Goal: Navigation & Orientation: Find specific page/section

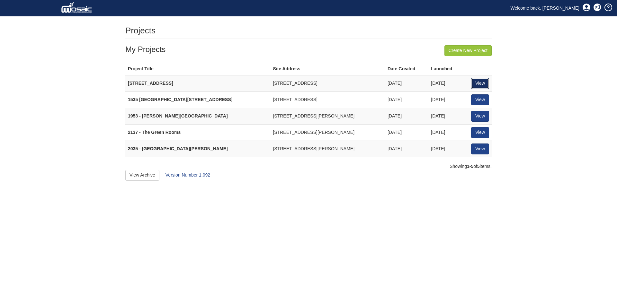
click at [483, 80] on link "View" at bounding box center [480, 83] width 18 height 11
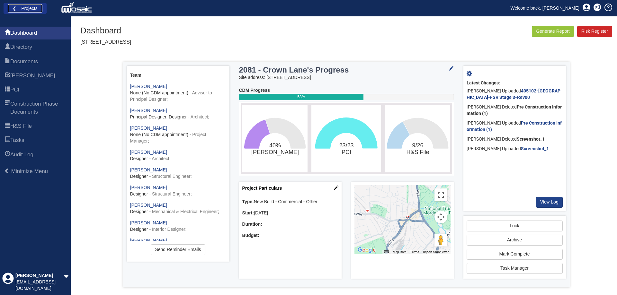
click at [33, 11] on link "❮ Projects" at bounding box center [25, 8] width 35 height 8
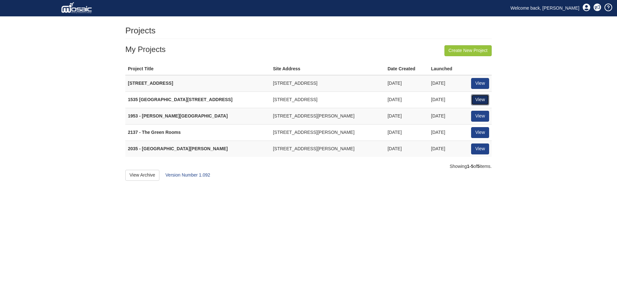
click at [484, 100] on link "View" at bounding box center [480, 99] width 18 height 11
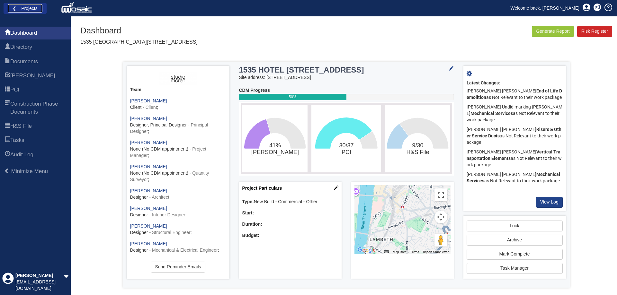
click at [24, 11] on link "❮ Projects" at bounding box center [25, 8] width 35 height 8
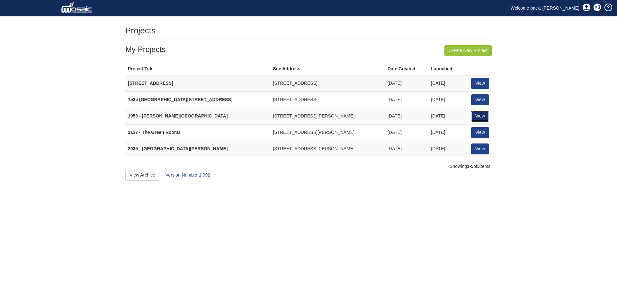
click at [472, 114] on link "View" at bounding box center [480, 116] width 18 height 11
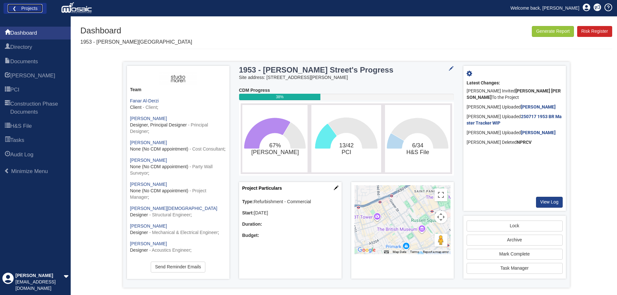
click at [27, 12] on link "❮ Projects" at bounding box center [25, 8] width 35 height 8
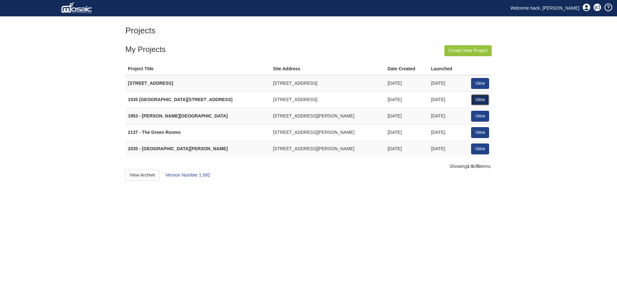
click at [474, 100] on link "View" at bounding box center [480, 99] width 18 height 11
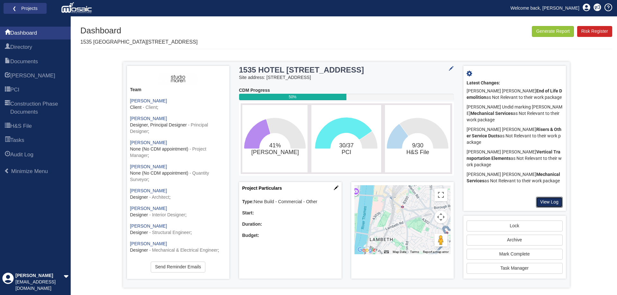
click at [549, 202] on link "View Log" at bounding box center [549, 202] width 27 height 11
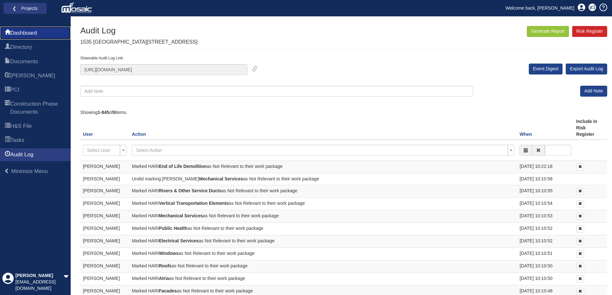
click at [32, 34] on span "Dashboard" at bounding box center [23, 33] width 27 height 8
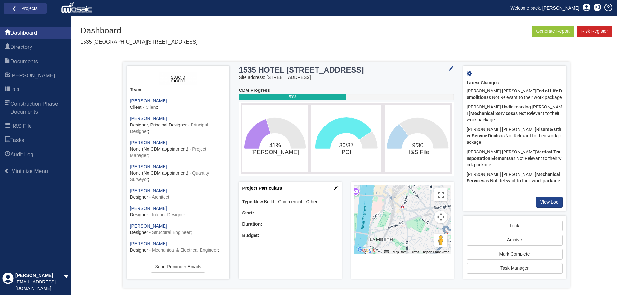
click at [276, 148] on text "41% ​ HARI" at bounding box center [275, 148] width 48 height 13
click at [275, 156] on rect "41%​HARI" at bounding box center [275, 139] width 62 height 64
click at [275, 152] on tspan "[PERSON_NAME]" at bounding box center [275, 152] width 48 height 7
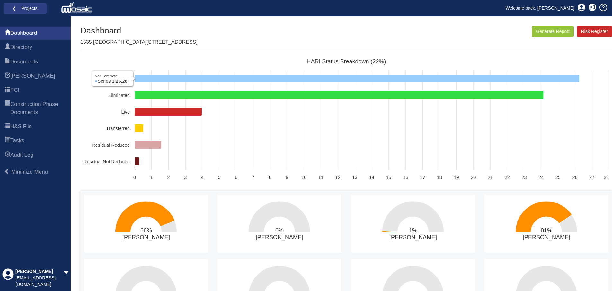
click at [308, 79] on icon "HARI Status Breakdown (22%)" at bounding box center [357, 79] width 445 height 8
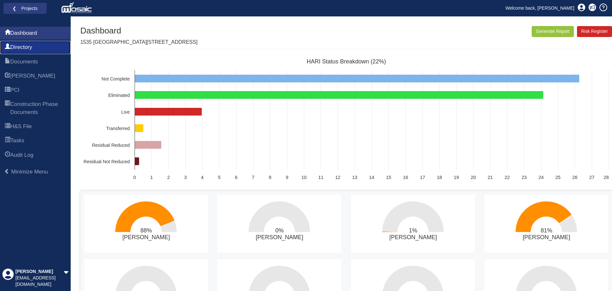
click at [24, 45] on span "Directory" at bounding box center [21, 47] width 22 height 8
